Goal: Task Accomplishment & Management: Manage account settings

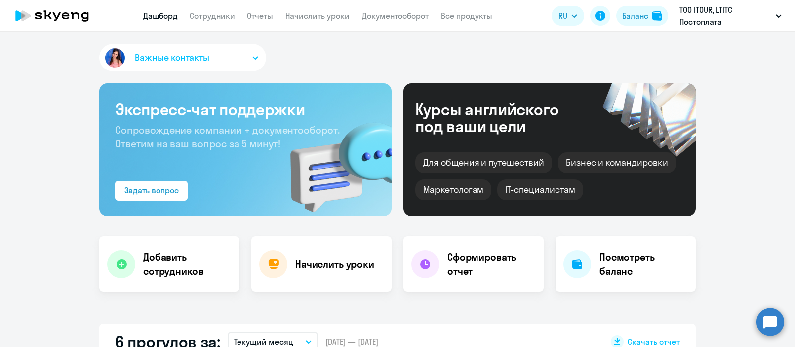
select select "30"
click at [213, 18] on link "Сотрудники" at bounding box center [212, 16] width 45 height 10
select select "30"
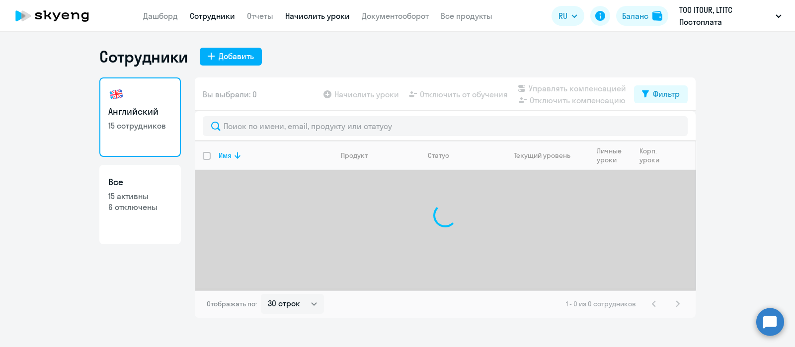
click at [340, 16] on link "Начислить уроки" at bounding box center [317, 16] width 65 height 10
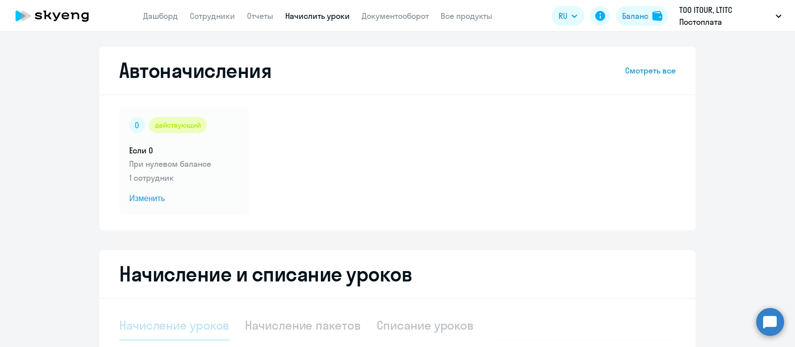
select select "10"
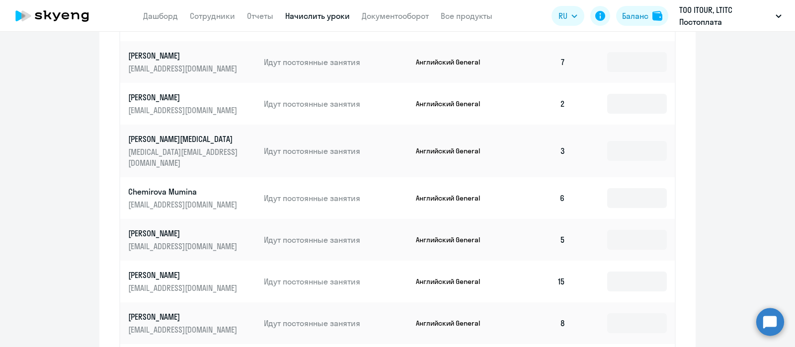
scroll to position [630, 0]
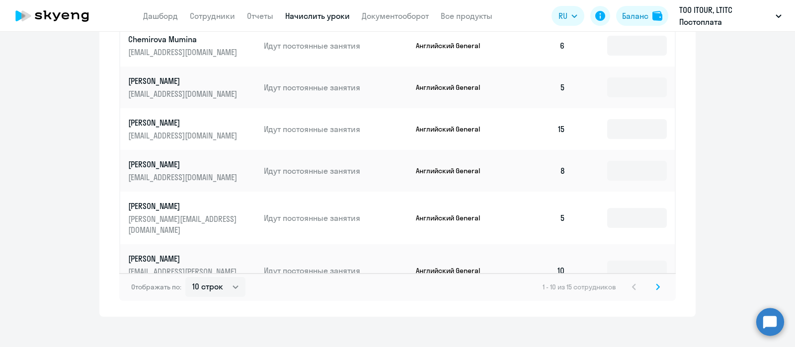
click at [656, 284] on icon at bounding box center [658, 287] width 4 height 7
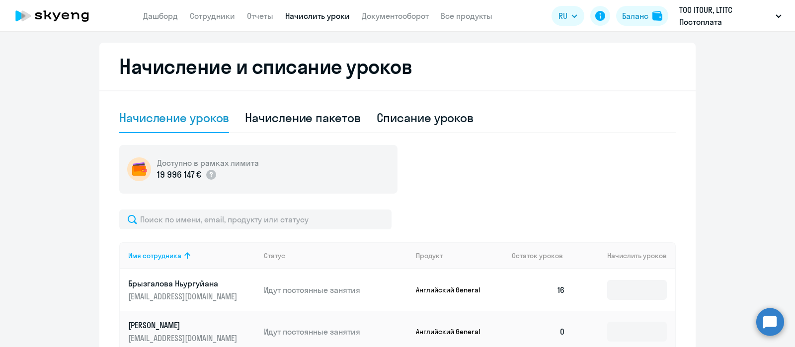
scroll to position [189, 0]
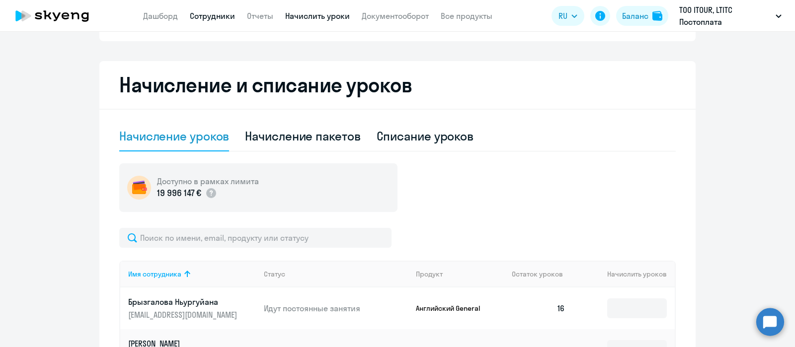
click at [222, 14] on link "Сотрудники" at bounding box center [212, 16] width 45 height 10
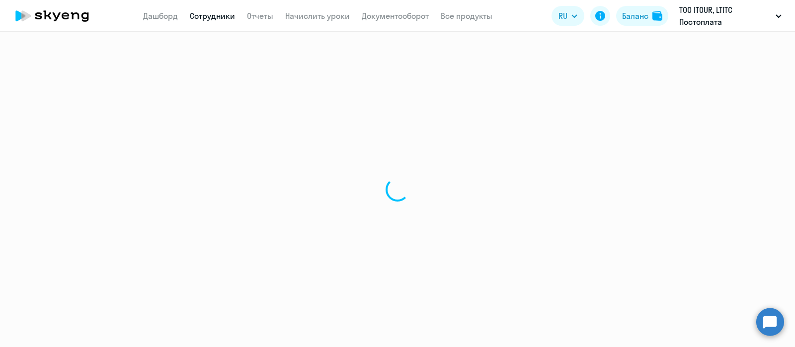
select select "30"
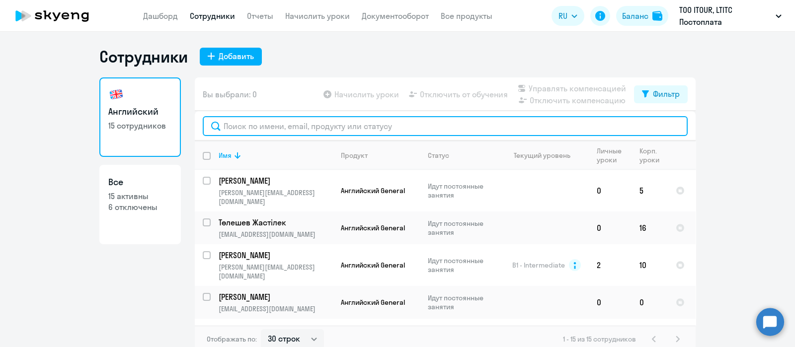
click at [288, 125] on input "text" at bounding box center [445, 126] width 485 height 20
paste input "[PERSON_NAME][EMAIL_ADDRESS][DOMAIN_NAME]"
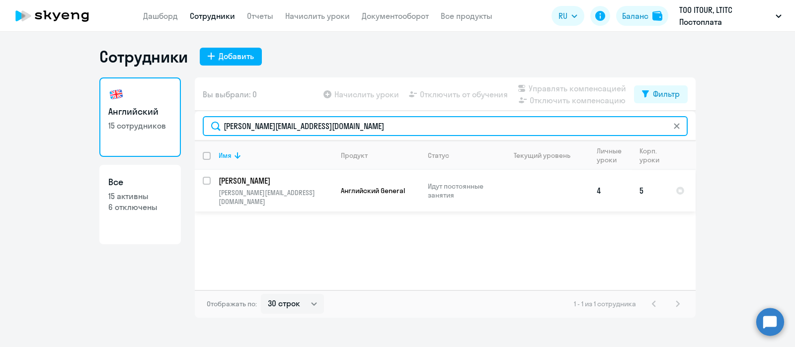
type input "[PERSON_NAME][EMAIL_ADDRESS][DOMAIN_NAME]"
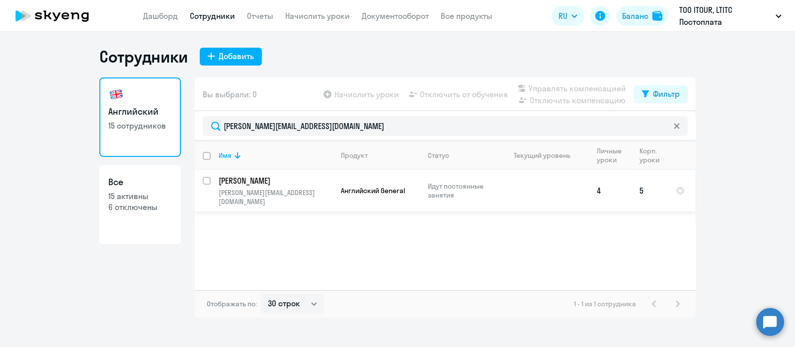
click at [317, 188] on p "[PERSON_NAME][EMAIL_ADDRESS][DOMAIN_NAME]" at bounding box center [276, 197] width 114 height 18
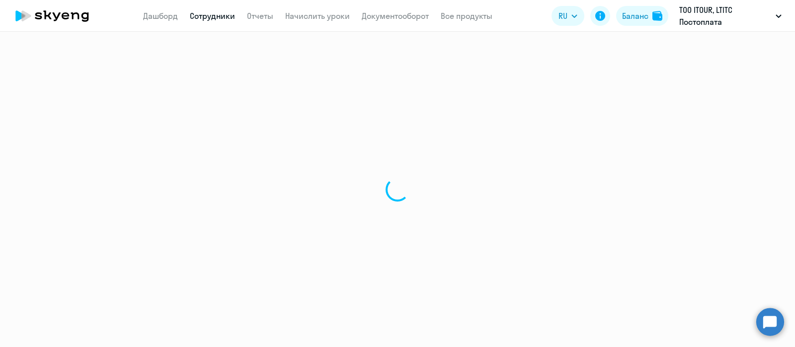
select select "english"
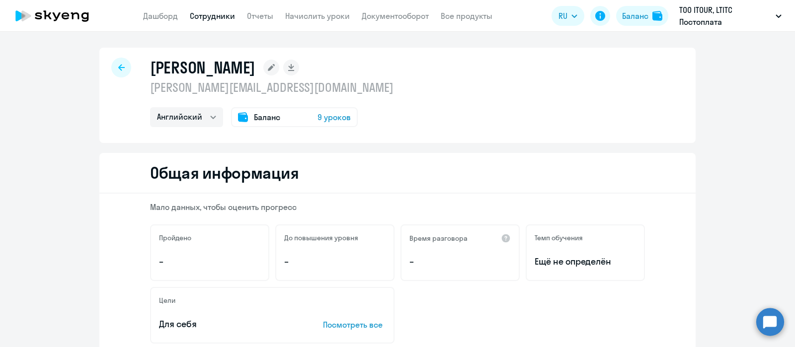
scroll to position [289, 0]
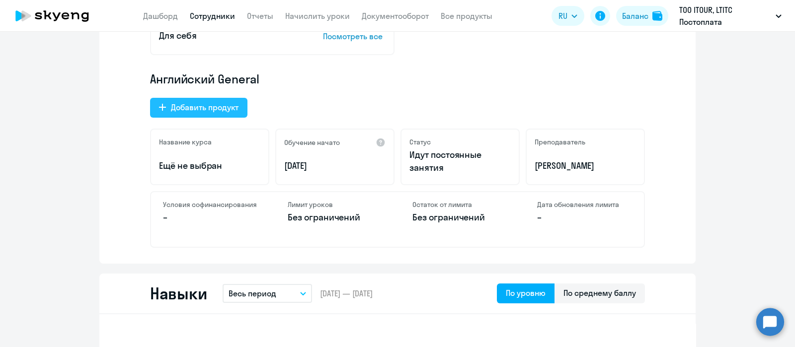
click at [211, 104] on div "Добавить продукт" at bounding box center [205, 107] width 68 height 12
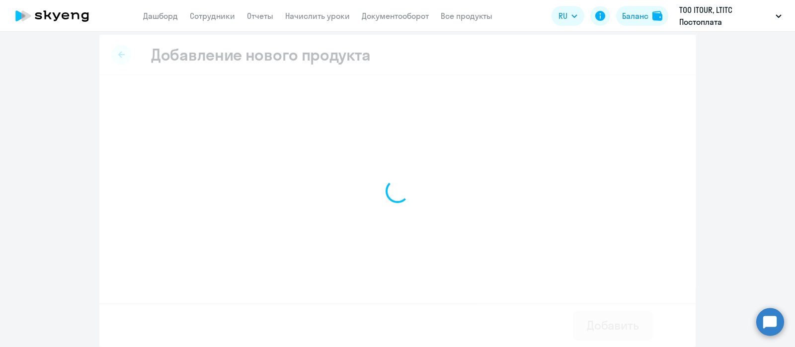
scroll to position [5, 0]
select select "screening_test"
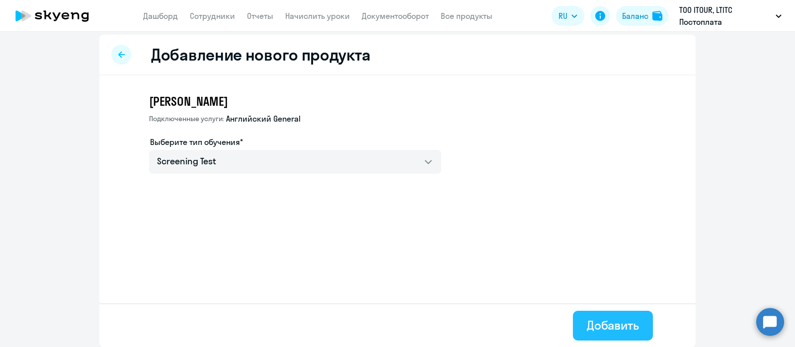
click at [593, 323] on div "Добавить" at bounding box center [613, 326] width 52 height 16
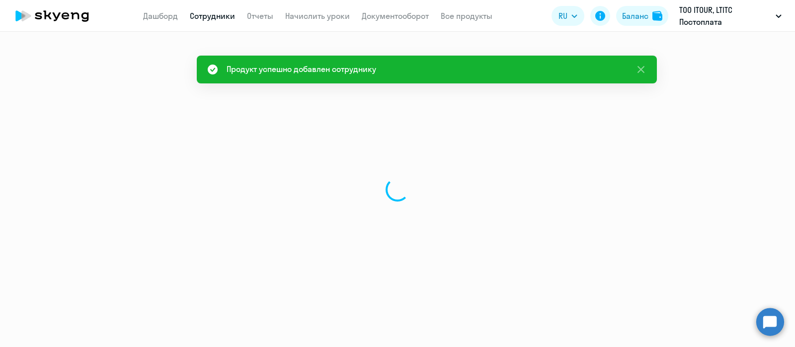
select select "english"
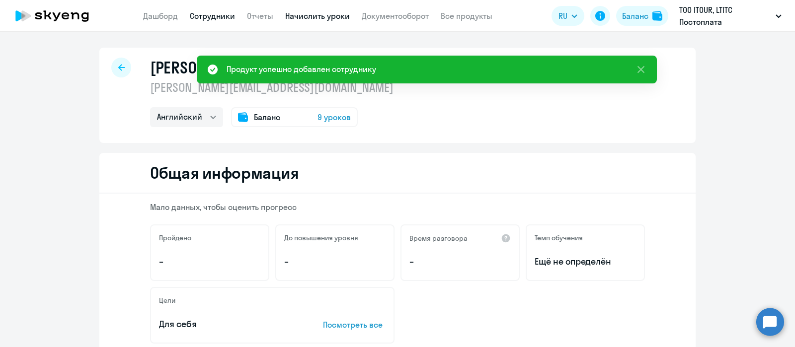
click at [323, 13] on link "Начислить уроки" at bounding box center [317, 16] width 65 height 10
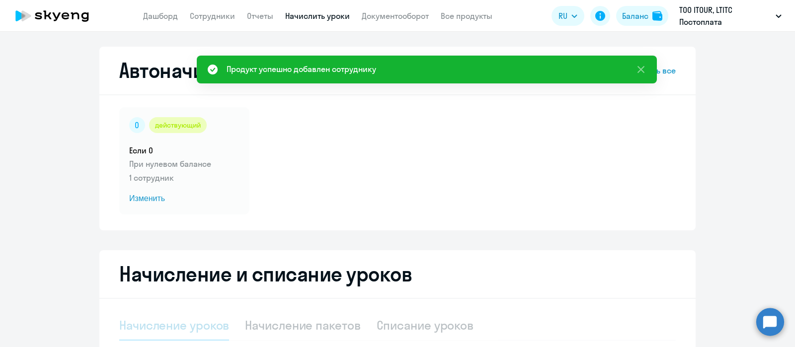
select select "10"
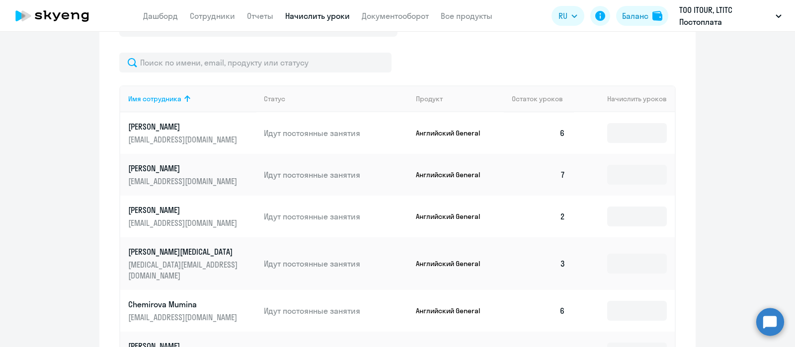
scroll to position [630, 0]
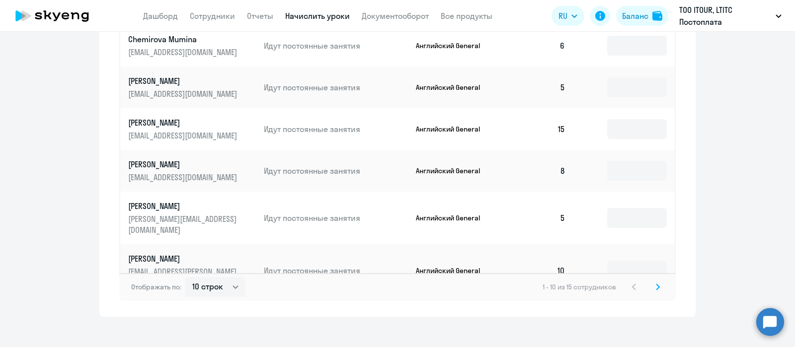
click at [657, 282] on svg-icon at bounding box center [658, 287] width 12 height 12
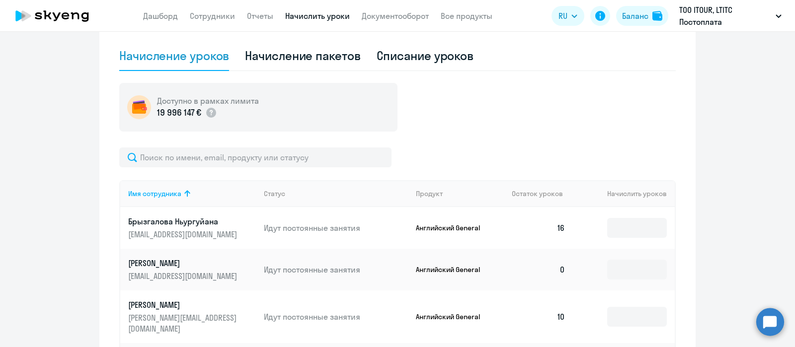
scroll to position [422, 0]
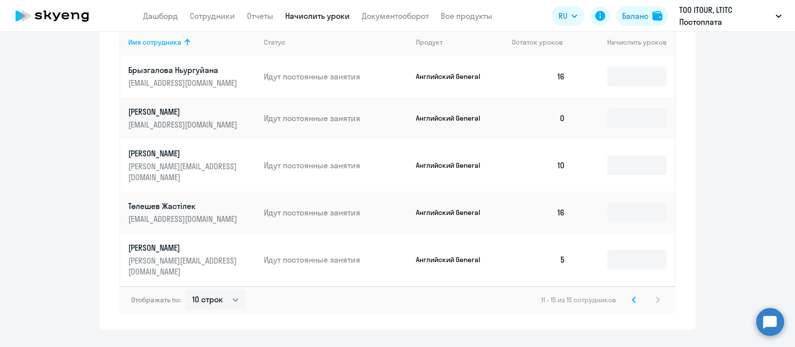
click at [628, 294] on svg-icon at bounding box center [634, 300] width 12 height 12
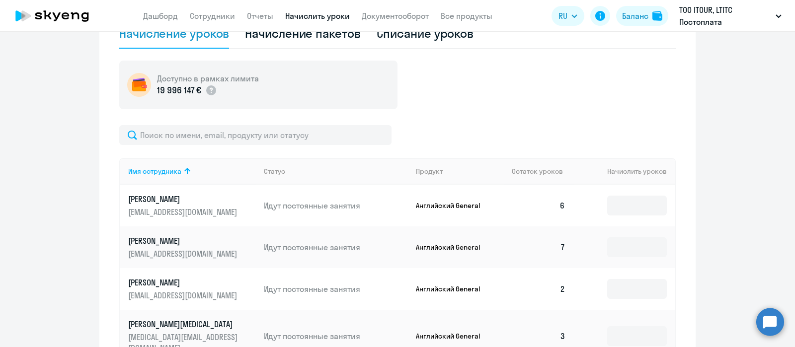
scroll to position [283, 0]
